Goal: Navigation & Orientation: Find specific page/section

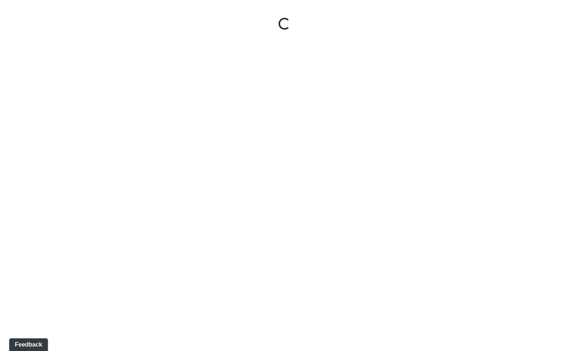
select select "gontoaMErPAtzSBVXh4ptW"
select select "h3ebyGk32eUmSzz99H473o"
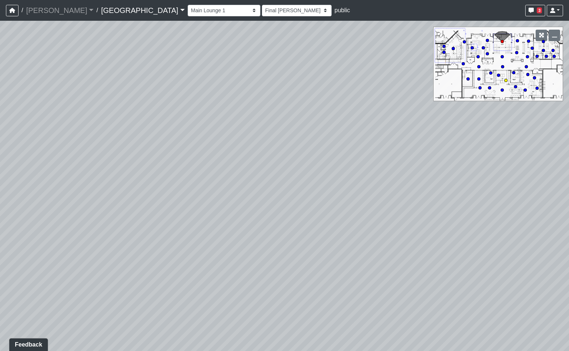
click at [505, 82] on circle at bounding box center [506, 80] width 3 height 3
select select "pwytxSWgYHVvzQRFmDsR4a"
select select "h3ebyGk32eUmSzz99H473o"
click at [539, 88] on circle at bounding box center [537, 88] width 3 height 3
select select "nLHFVUf68nqZRCDyswZxEr"
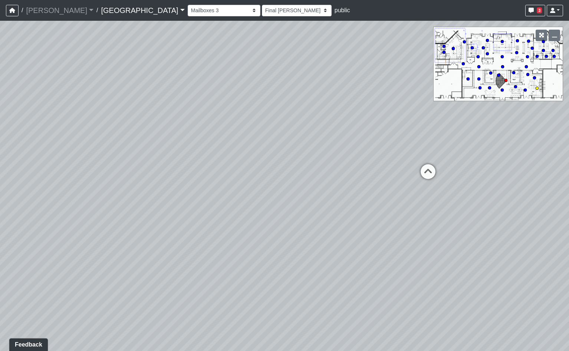
select select "h3ebyGk32eUmSzz99H473o"
drag, startPoint x: 278, startPoint y: 148, endPoint x: 19, endPoint y: 119, distance: 260.9
click at [38, 118] on div "Loading... Pool Courtyard Entry 1 Loading... Main Lounge 2 Loading... Pool Cour…" at bounding box center [284, 186] width 569 height 331
drag, startPoint x: 273, startPoint y: 145, endPoint x: 68, endPoint y: 222, distance: 219.5
click at [68, 222] on div "Loading... Pool Courtyard Entry 1 Loading... Main Lounge 2 Loading... Pool Cour…" at bounding box center [284, 186] width 569 height 331
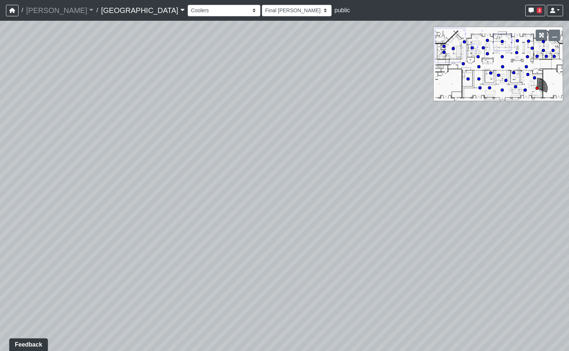
drag, startPoint x: 148, startPoint y: 171, endPoint x: 59, endPoint y: 136, distance: 96.1
click at [53, 137] on div "Loading... Pool Courtyard Entry 1 Loading... Main Lounge 2 Loading... Pool Cour…" at bounding box center [284, 186] width 569 height 331
click at [515, 86] on circle at bounding box center [515, 86] width 3 height 3
select select "m2hJ8P2yQvUkmRNBTiAny8"
select select "h3ebyGk32eUmSzz99H473o"
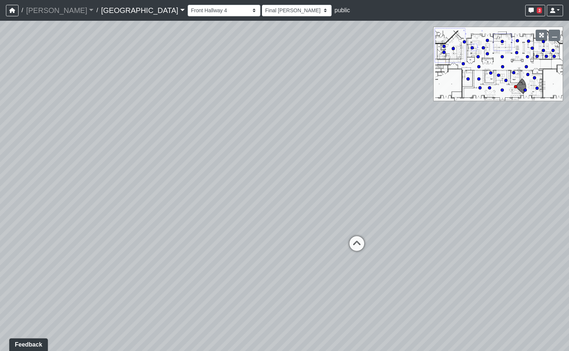
drag, startPoint x: 380, startPoint y: 289, endPoint x: 265, endPoint y: 280, distance: 115.4
click at [265, 280] on div "Loading... Pool Courtyard Entry 1 Loading... Main Lounge 2 Loading... Pool Cour…" at bounding box center [284, 186] width 569 height 331
